Goal: Task Accomplishment & Management: Manage account settings

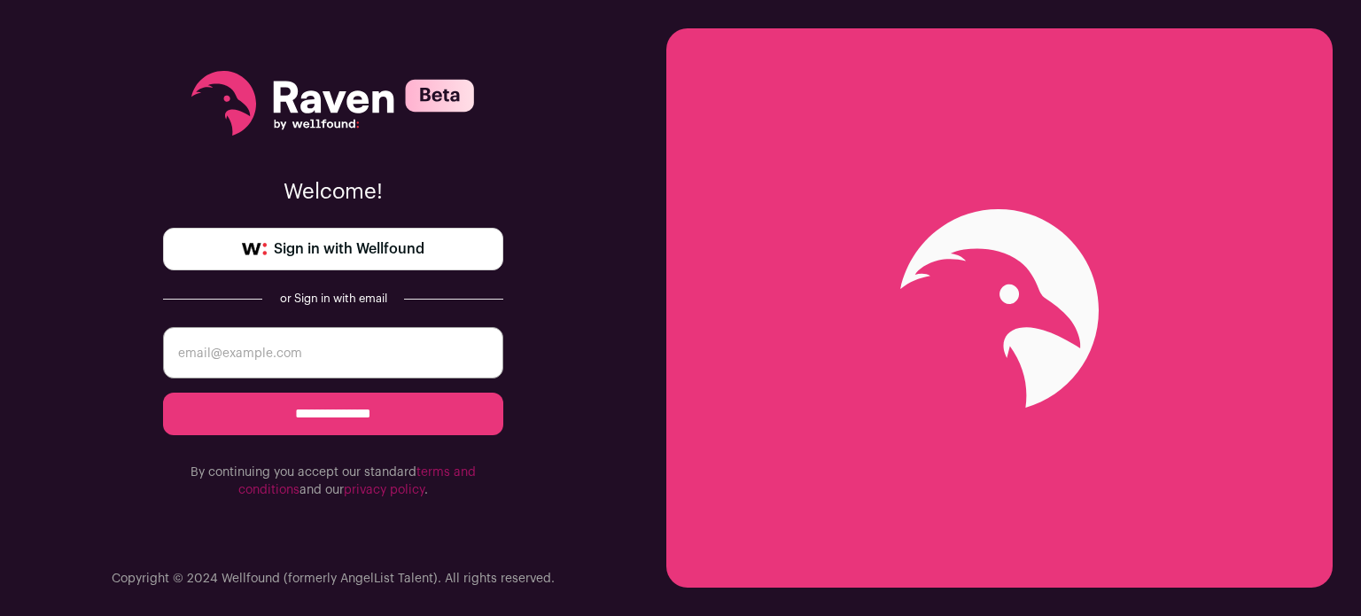
click at [234, 244] on link "Sign in with Wellfound" at bounding box center [333, 249] width 340 height 43
click at [214, 340] on input "email" at bounding box center [333, 352] width 340 height 51
type input "[EMAIL_ADDRESS][DOMAIN_NAME]"
click at [339, 415] on input "**********" at bounding box center [333, 413] width 340 height 43
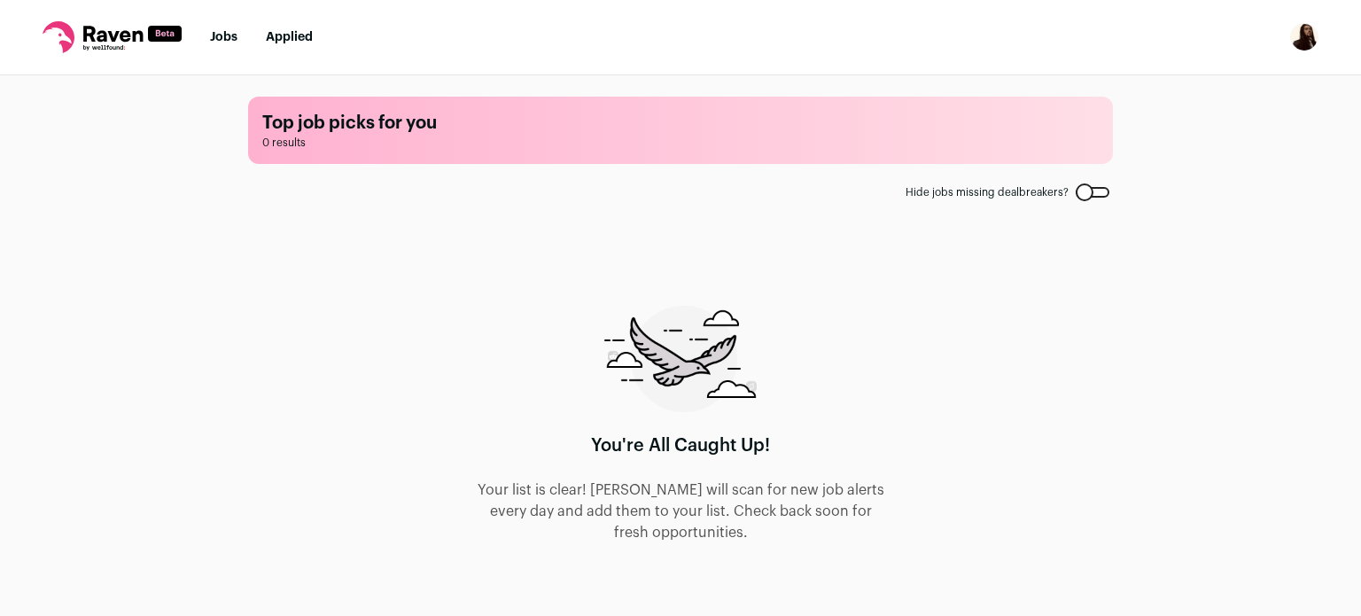
click at [1311, 37] on img "Open dropdown" at bounding box center [1304, 37] width 28 height 28
click at [1074, 399] on main "Top job picks for you 0 results Hide jobs missing dealbreakers? You're All Caug…" at bounding box center [680, 344] width 907 height 538
click at [226, 42] on link "Jobs" at bounding box center [223, 37] width 27 height 12
click at [292, 27] on nav "Jobs Applied Settings Notifications Preferences Resume FAQs Logout" at bounding box center [680, 37] width 1361 height 75
click at [299, 42] on link "Applied" at bounding box center [289, 37] width 47 height 12
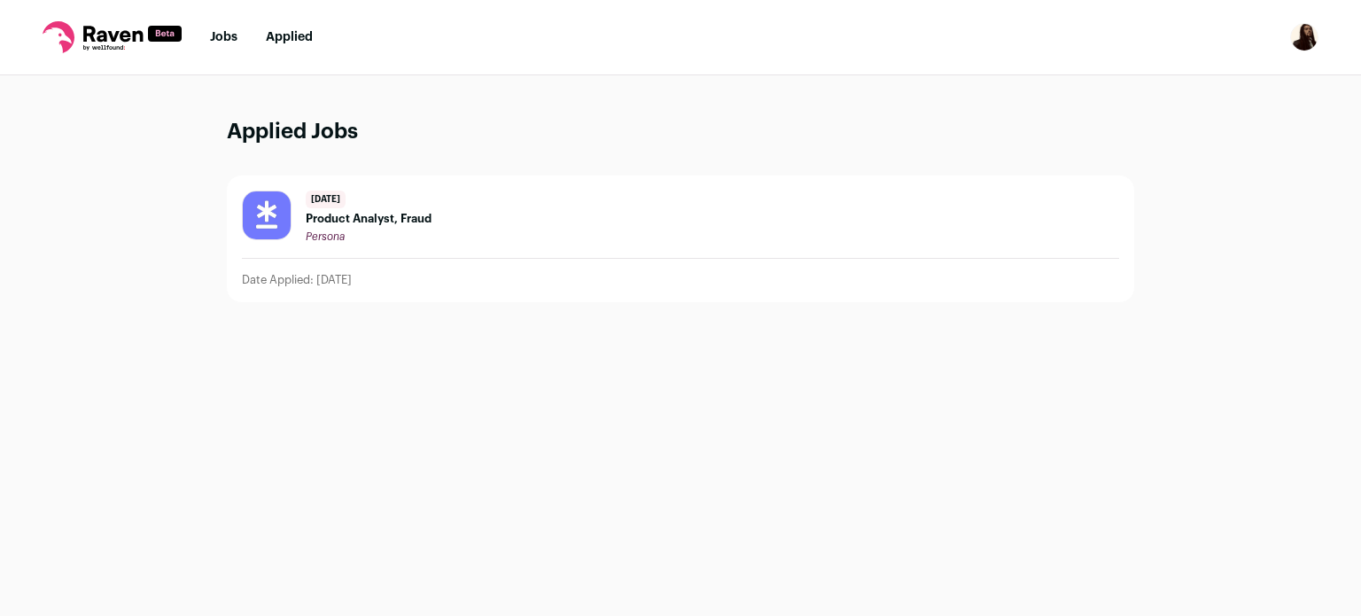
click at [1312, 47] on img "Open dropdown" at bounding box center [1304, 37] width 28 height 28
click at [1191, 91] on link "Settings" at bounding box center [1219, 82] width 196 height 43
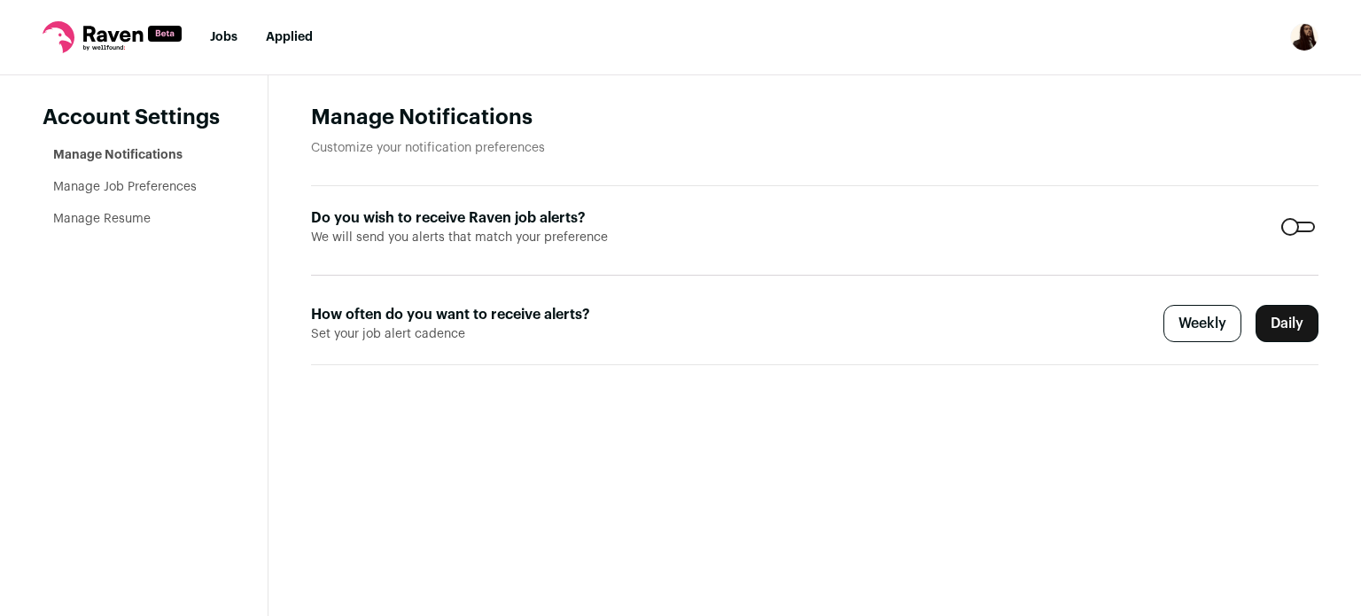
click at [174, 182] on link "Manage Job Preferences" at bounding box center [124, 187] width 143 height 12
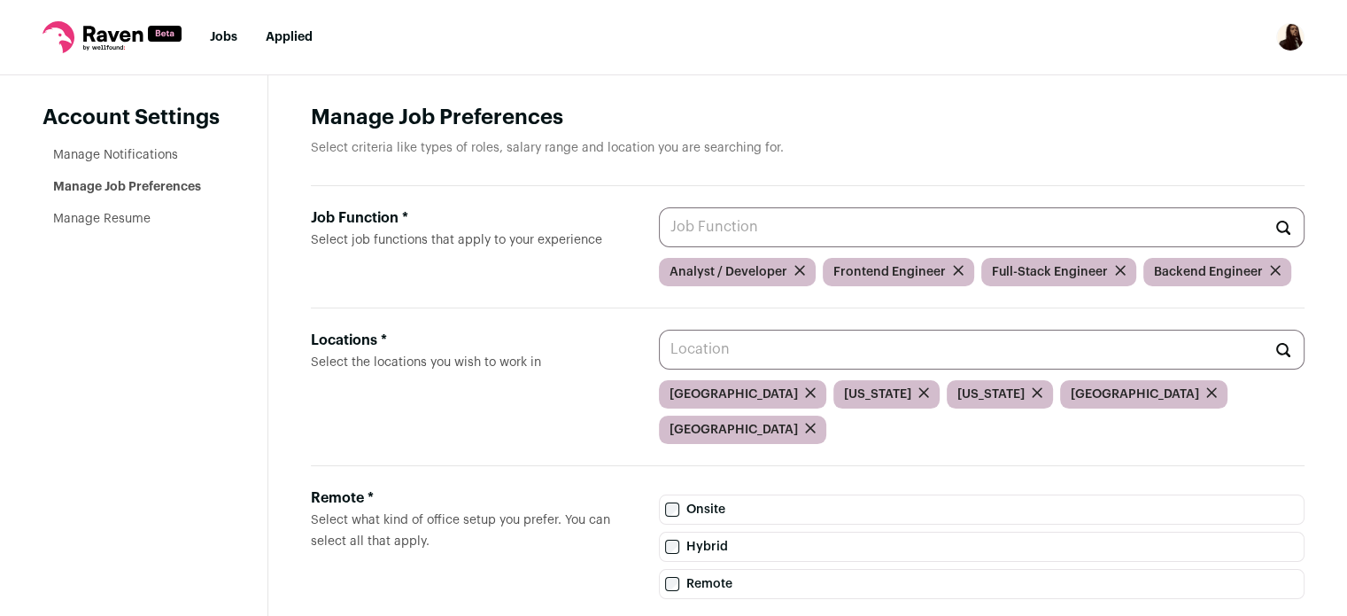
click at [106, 220] on link "Manage Resume" at bounding box center [101, 219] width 97 height 12
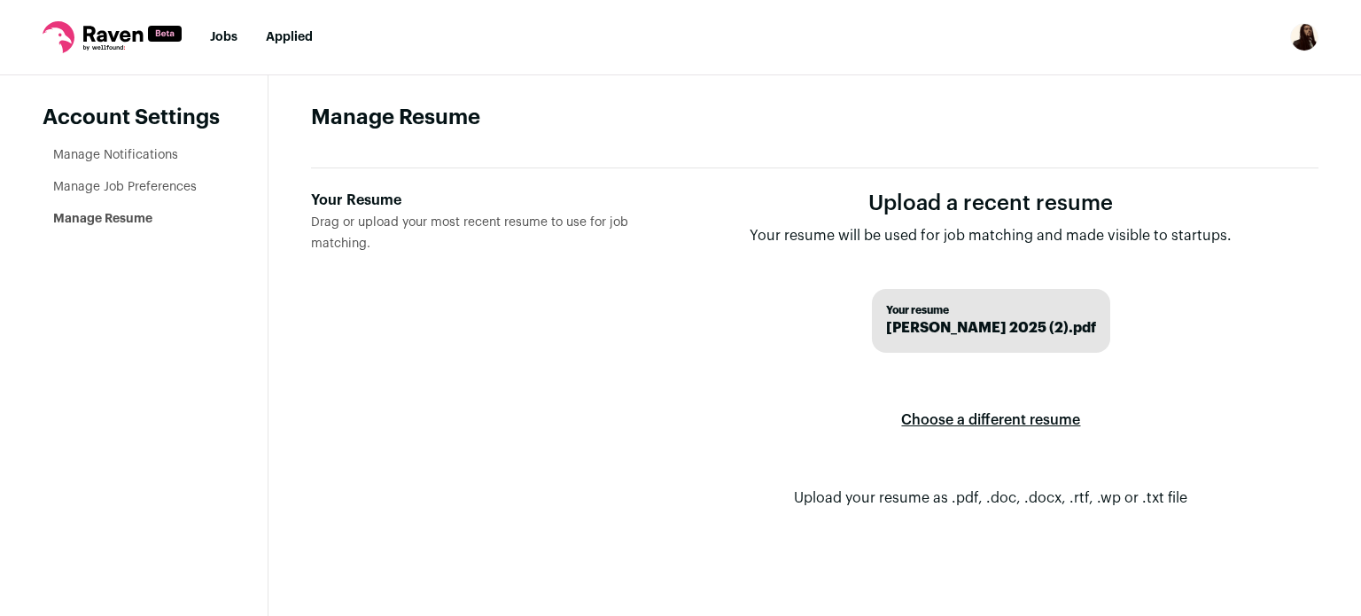
click at [979, 423] on label "Choose a different resume" at bounding box center [990, 420] width 179 height 50
click at [0, 0] on input "Your Resume Drag or upload your most recent resume to use for job matching." at bounding box center [0, 0] width 0 height 0
click at [958, 421] on label "Choose a different resume" at bounding box center [990, 420] width 179 height 50
click at [0, 0] on input "Your Resume Drag or upload your most recent resume to use for job matching." at bounding box center [0, 0] width 0 height 0
click at [228, 35] on link "Jobs" at bounding box center [223, 37] width 27 height 12
